Goal: Information Seeking & Learning: Learn about a topic

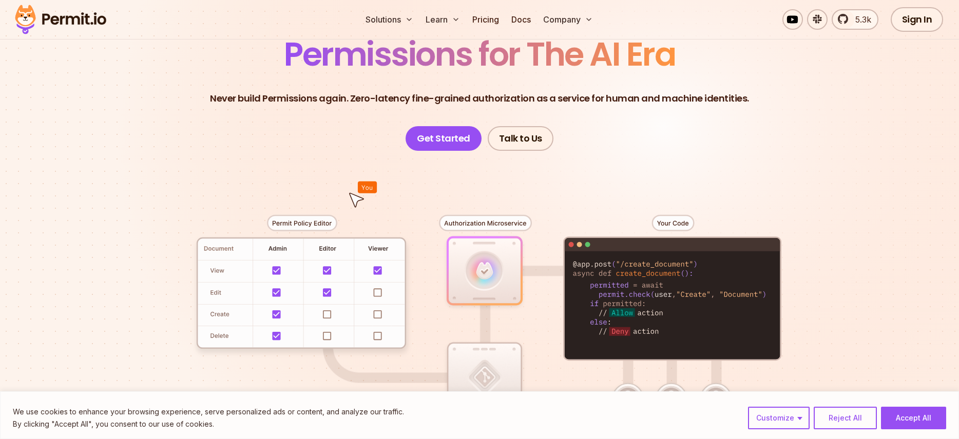
scroll to position [103, 0]
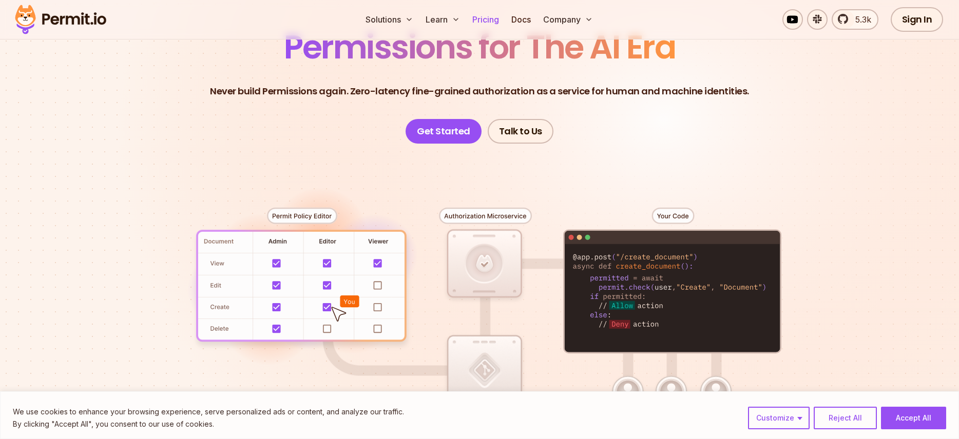
click at [489, 18] on link "Pricing" at bounding box center [485, 19] width 35 height 21
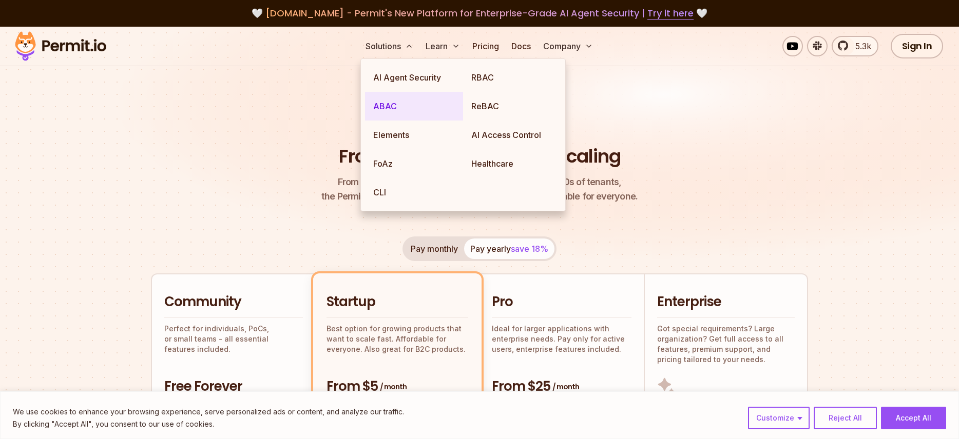
click at [387, 106] on link "ABAC" at bounding box center [414, 106] width 98 height 29
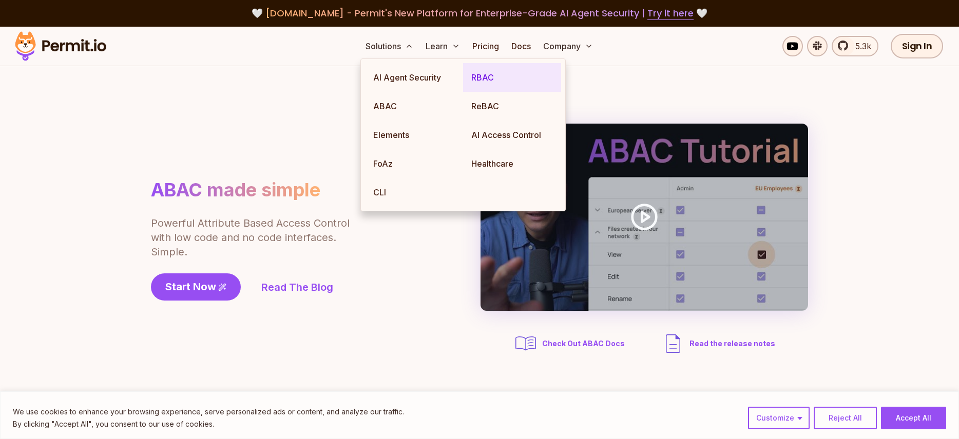
click at [487, 73] on link "RBAC" at bounding box center [512, 77] width 98 height 29
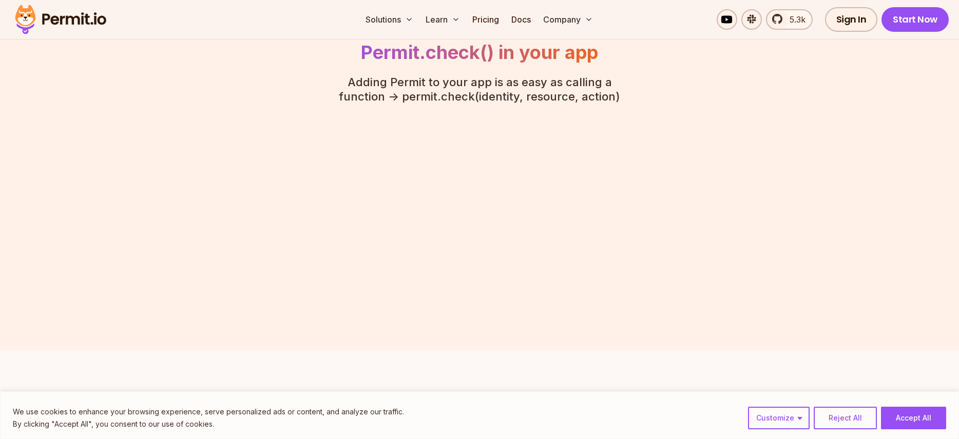
scroll to position [2361, 0]
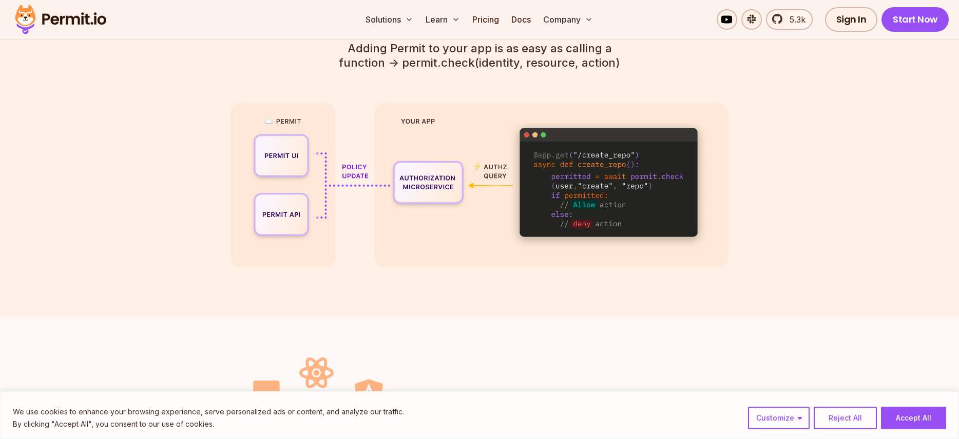
click at [924, 411] on button "Accept All" at bounding box center [913, 418] width 65 height 23
